Goal: Information Seeking & Learning: Check status

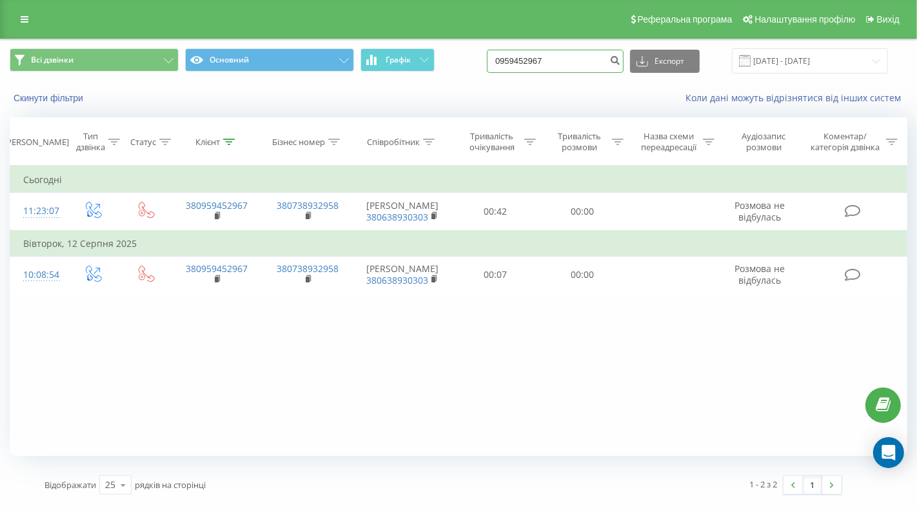
drag, startPoint x: 603, startPoint y: 61, endPoint x: 477, endPoint y: 63, distance: 125.7
click at [477, 63] on div "Всі дзвінки Основний Графік 0959452967 Експорт .csv .xls .xlsx 21.05.2025 - 21.…" at bounding box center [458, 60] width 897 height 25
click at [562, 63] on input at bounding box center [555, 61] width 137 height 23
paste input "0663601765"
type input "0663601765"
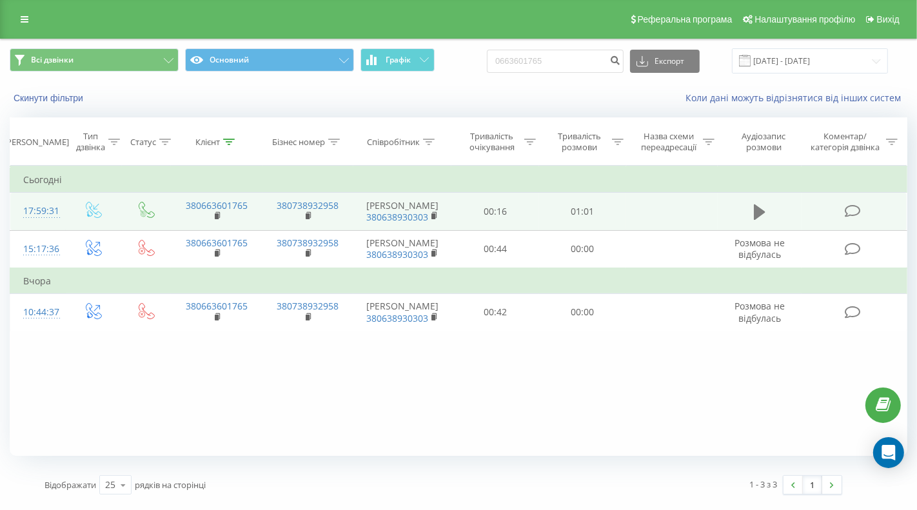
click at [762, 215] on icon at bounding box center [760, 211] width 12 height 15
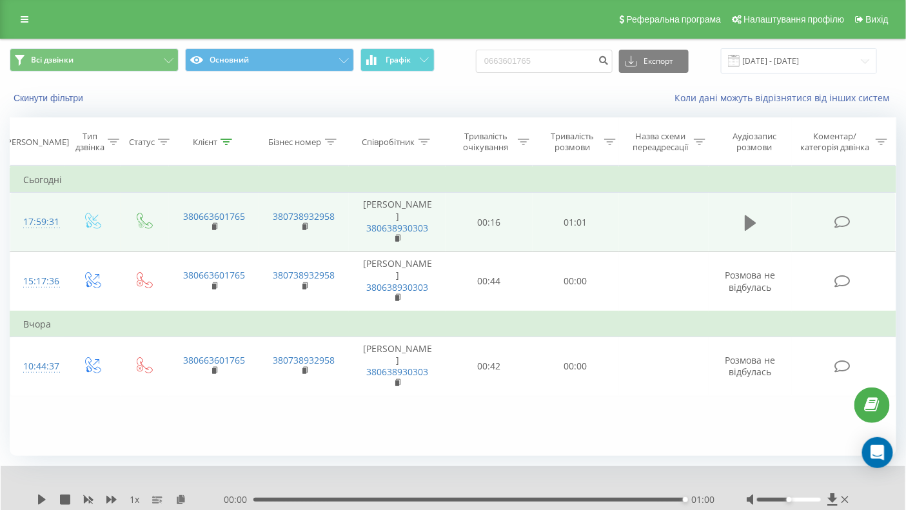
click at [746, 223] on icon at bounding box center [751, 222] width 12 height 15
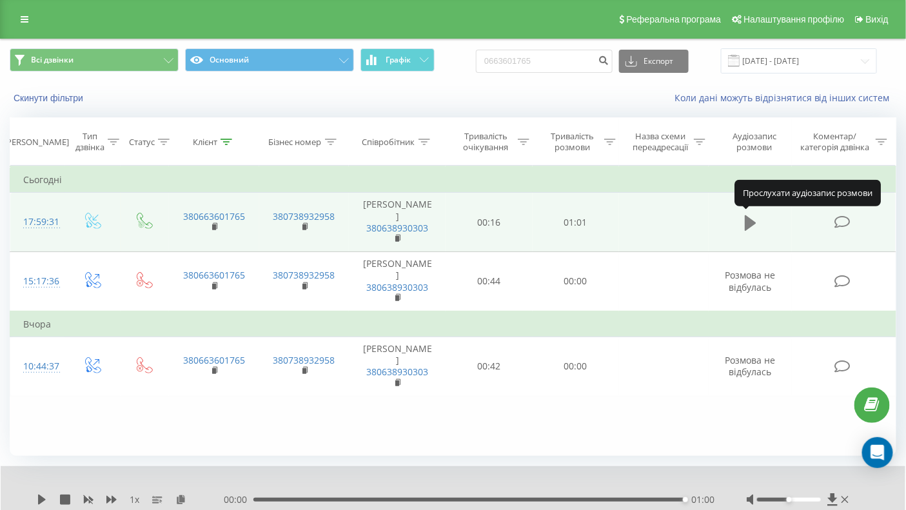
click at [749, 226] on icon at bounding box center [751, 222] width 12 height 15
click at [748, 220] on icon at bounding box center [751, 222] width 12 height 15
click at [748, 222] on icon at bounding box center [751, 222] width 12 height 15
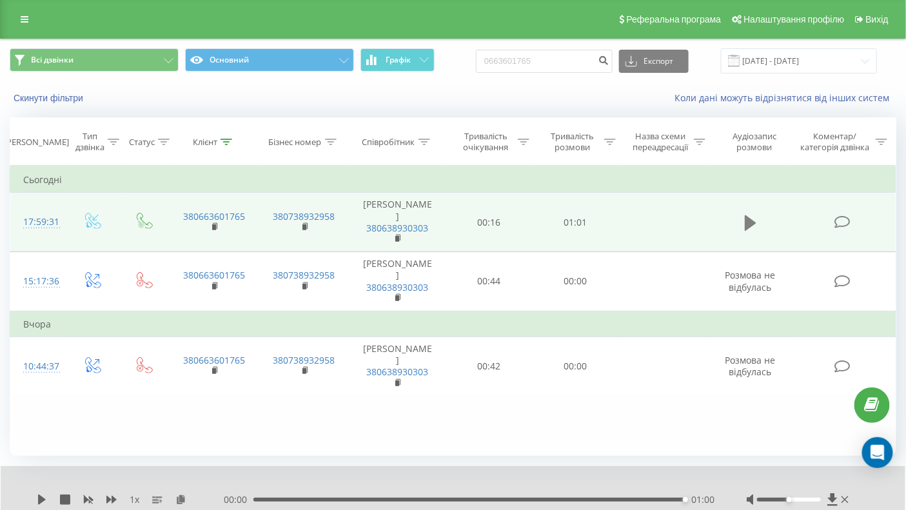
click at [751, 220] on icon at bounding box center [751, 222] width 12 height 15
click at [750, 220] on icon at bounding box center [751, 222] width 12 height 15
click at [752, 220] on icon at bounding box center [751, 222] width 12 height 15
click at [749, 223] on icon at bounding box center [751, 222] width 12 height 15
click at [749, 225] on icon at bounding box center [751, 222] width 12 height 15
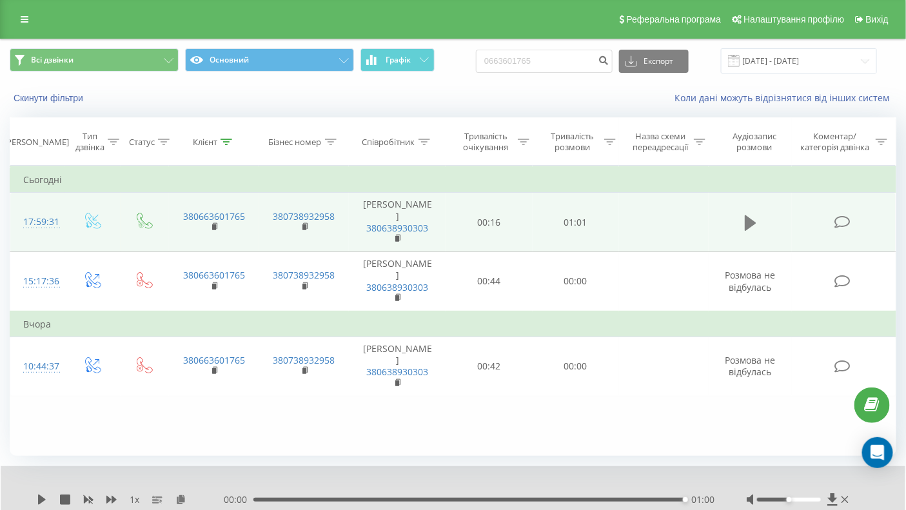
click at [750, 224] on icon at bounding box center [751, 222] width 12 height 15
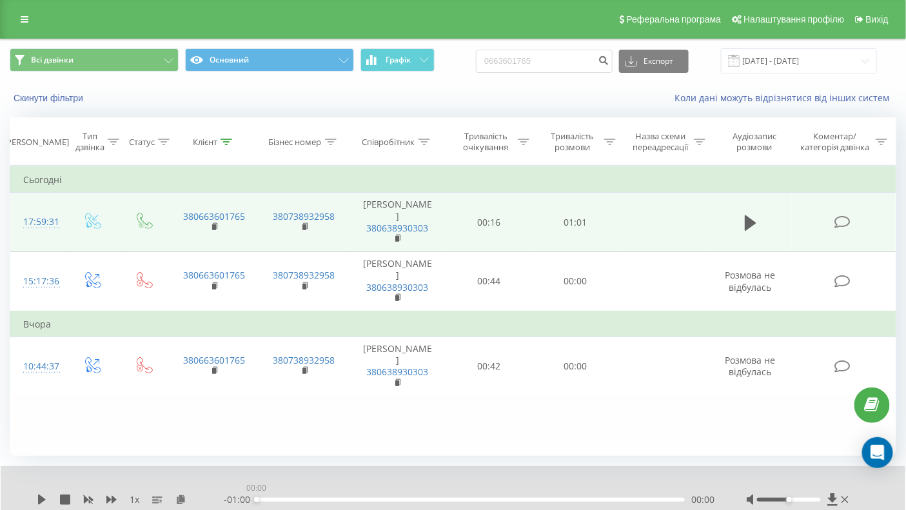
drag, startPoint x: 683, startPoint y: 498, endPoint x: 238, endPoint y: 494, distance: 444.8
click at [238, 494] on div "- 01:00 00:00 00:00" at bounding box center [469, 499] width 491 height 13
click at [44, 496] on icon at bounding box center [42, 499] width 10 height 10
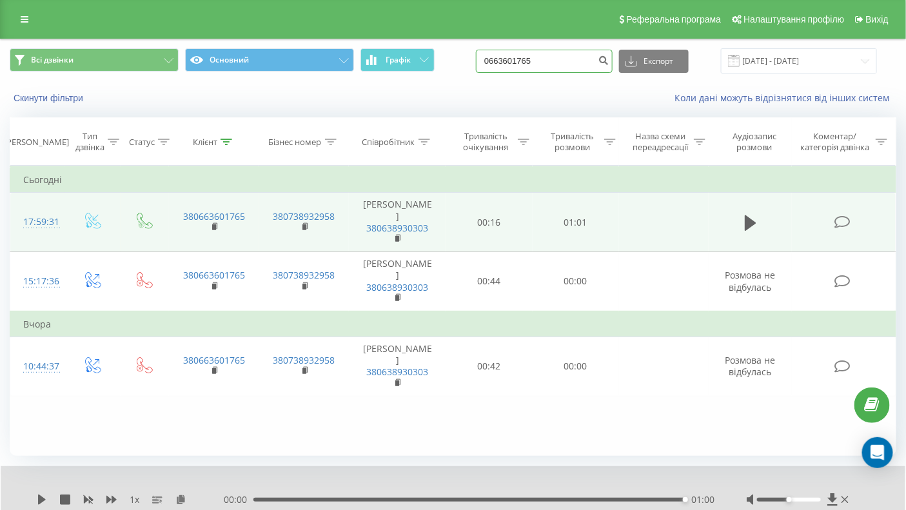
click at [592, 63] on input "0663601765" at bounding box center [544, 61] width 137 height 23
drag, startPoint x: 592, startPoint y: 63, endPoint x: 433, endPoint y: 61, distance: 158.6
click at [433, 61] on div "Всі дзвінки Основний Графік 0663601765 Експорт .csv .xls .xlsx 21.05.2025 - 21.…" at bounding box center [453, 60] width 886 height 25
click at [541, 59] on input at bounding box center [544, 61] width 137 height 23
paste input "0985901159"
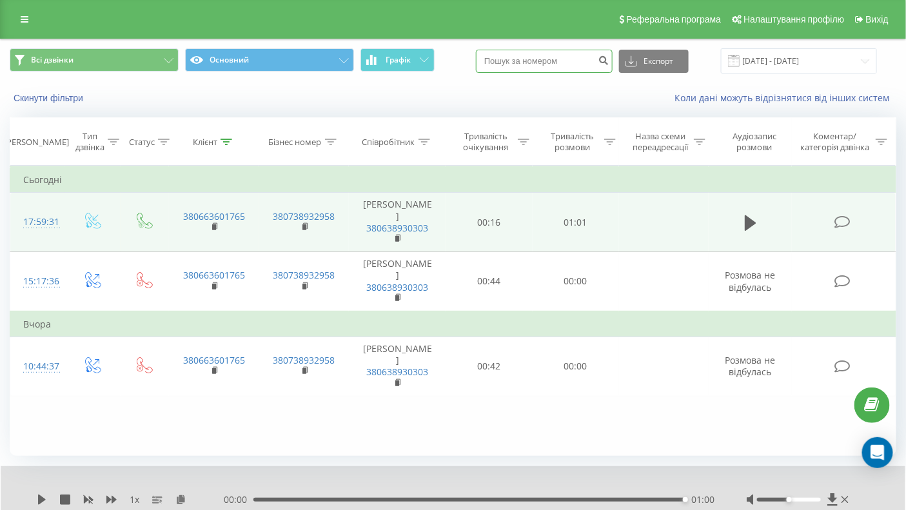
type input "0985901159"
